Goal: Navigation & Orientation: Find specific page/section

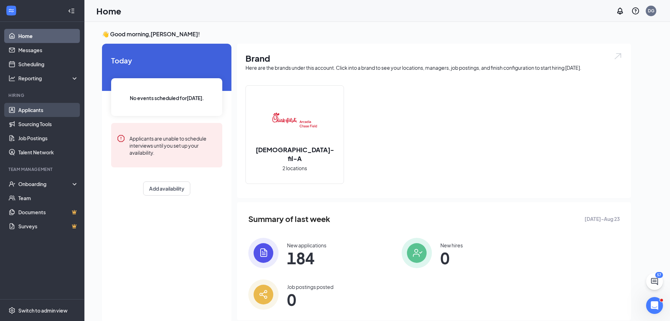
click at [53, 109] on link "Applicants" at bounding box center [48, 110] width 60 height 14
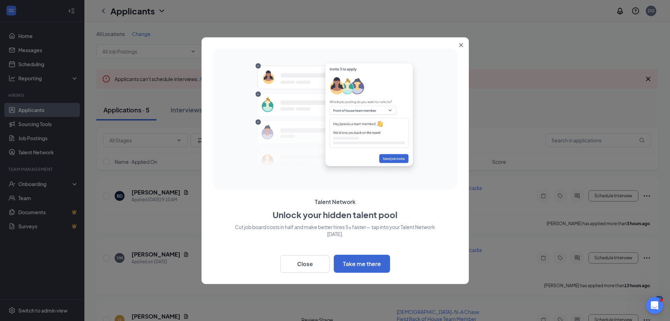
click at [44, 184] on div at bounding box center [335, 160] width 670 height 321
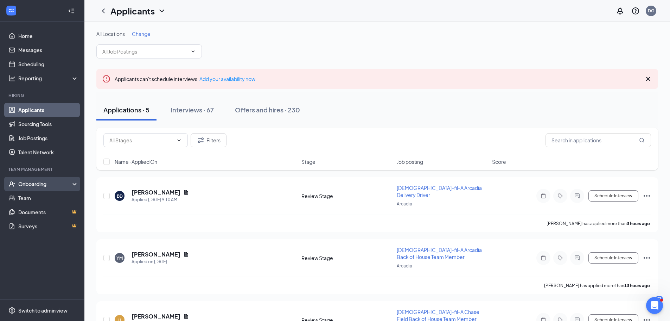
click at [45, 186] on div "Onboarding" at bounding box center [45, 183] width 54 height 7
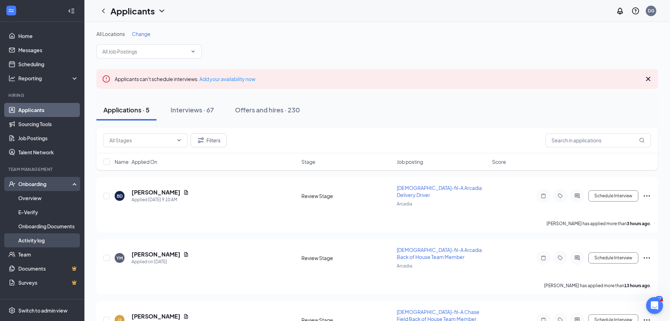
click at [37, 242] on link "Activity log" at bounding box center [48, 240] width 60 height 14
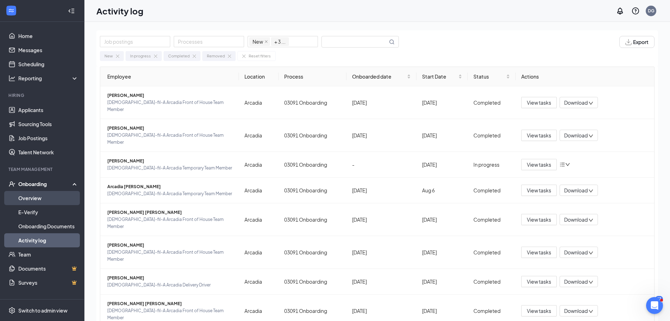
click at [43, 199] on link "Overview" at bounding box center [48, 198] width 60 height 14
